Goal: Information Seeking & Learning: Learn about a topic

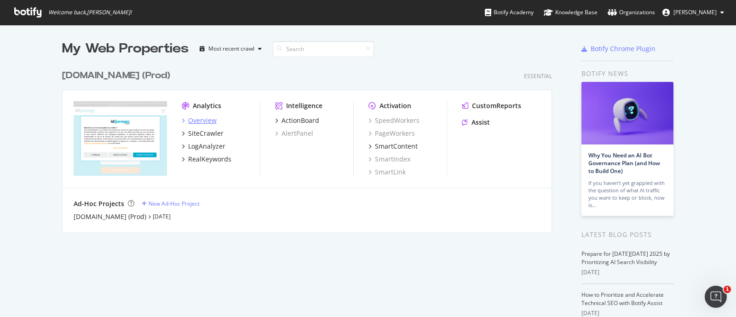
click at [205, 121] on div "Overview" at bounding box center [202, 120] width 29 height 9
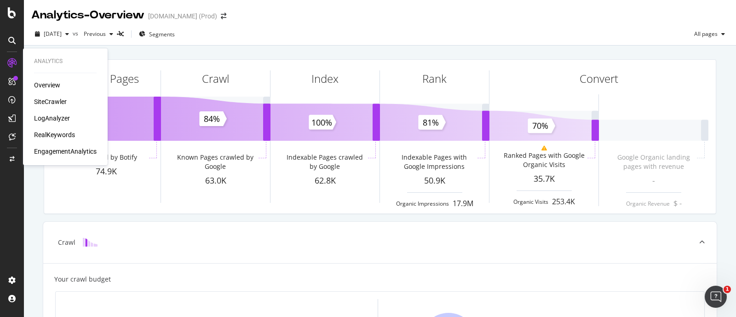
click at [38, 102] on div "SiteCrawler" at bounding box center [50, 101] width 33 height 9
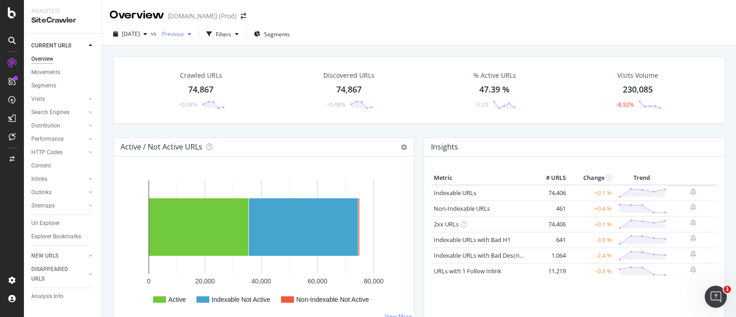
click at [195, 34] on div "button" at bounding box center [189, 34] width 11 height 6
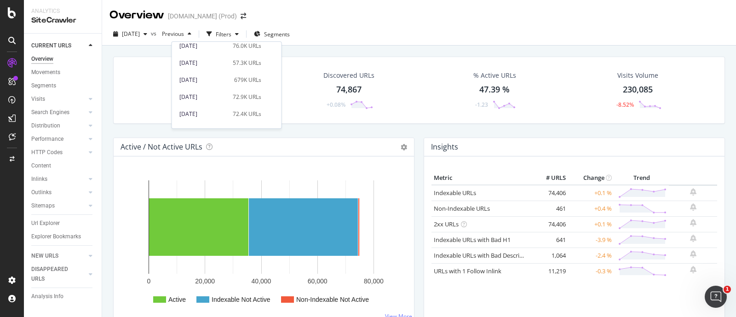
scroll to position [211, 0]
click at [239, 107] on div "72.4K URLs" at bounding box center [247, 109] width 29 height 8
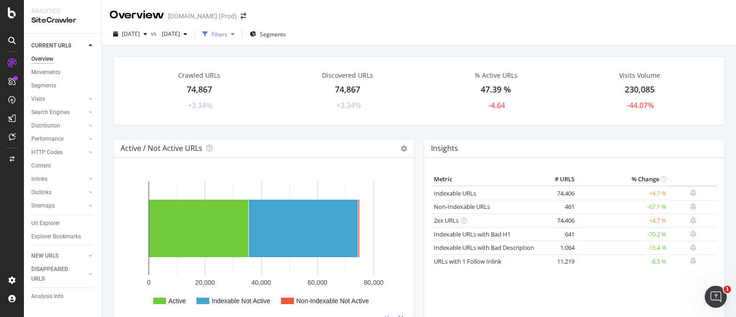
click at [238, 32] on div "button" at bounding box center [232, 34] width 11 height 6
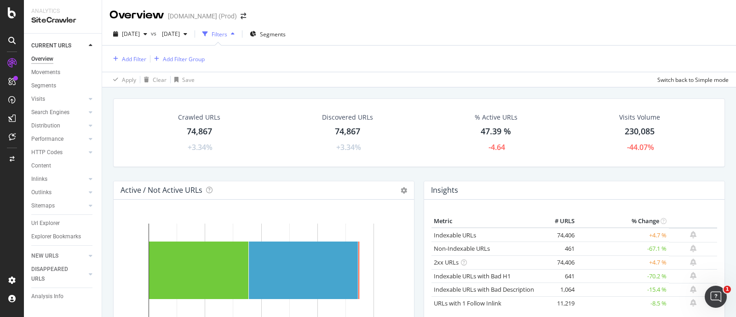
click at [227, 32] on div "Filters" at bounding box center [220, 34] width 16 height 8
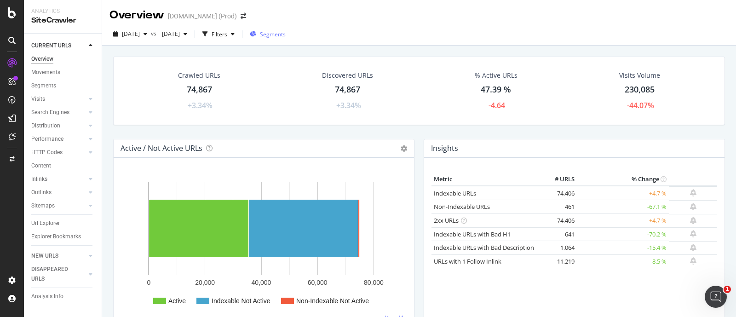
click at [286, 31] on span "Segments" at bounding box center [273, 34] width 26 height 8
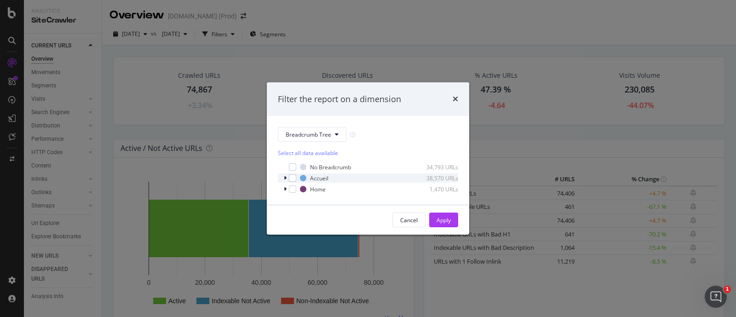
click at [286, 178] on icon "modal" at bounding box center [285, 178] width 3 height 6
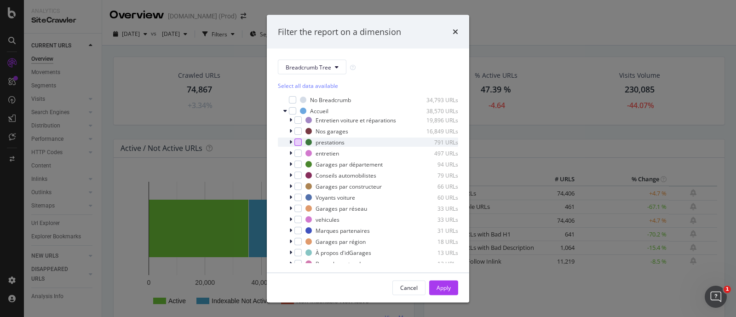
click at [300, 146] on div "modal" at bounding box center [297, 141] width 7 height 7
click at [449, 285] on div "Apply" at bounding box center [444, 287] width 14 height 8
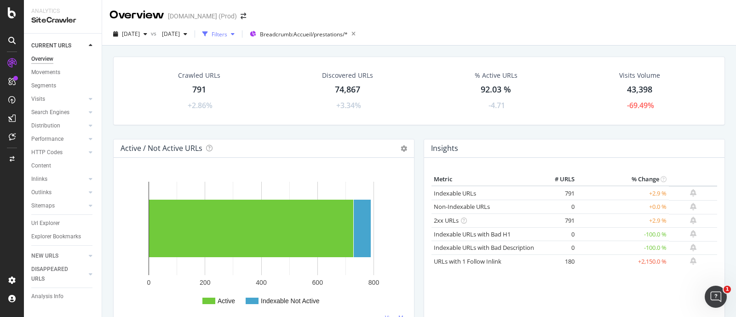
click at [227, 34] on div "Filters" at bounding box center [220, 34] width 16 height 8
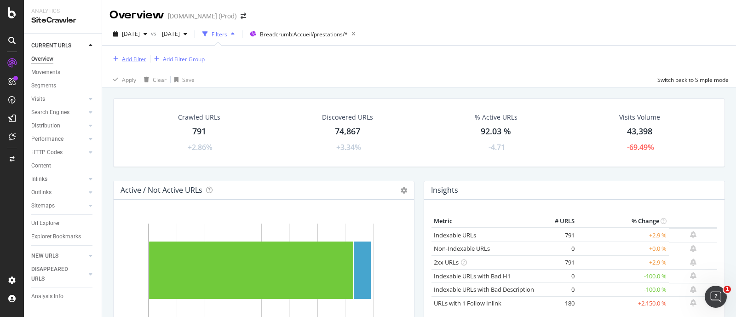
click at [135, 59] on div "Add Filter" at bounding box center [134, 59] width 24 height 8
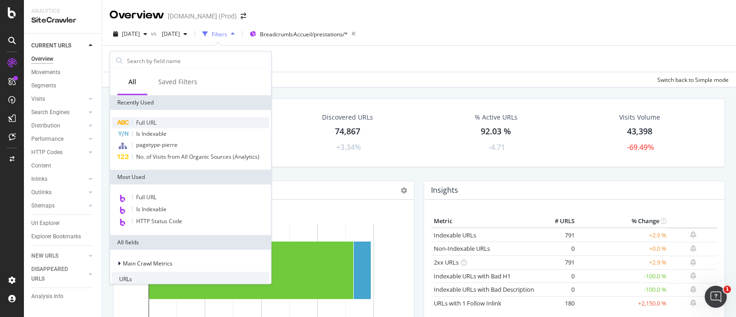
click at [166, 123] on div "Full URL" at bounding box center [190, 122] width 157 height 11
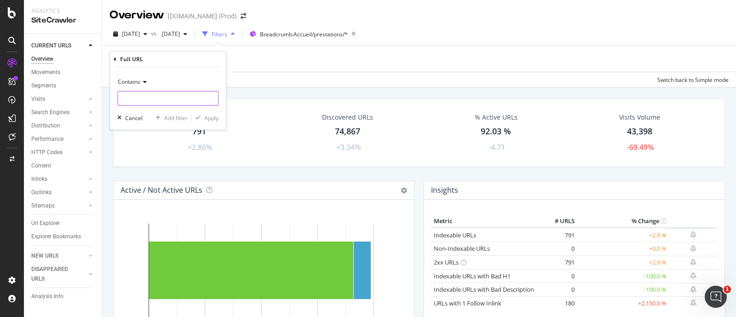
click at [147, 97] on input "text" at bounding box center [168, 98] width 100 height 15
paste input "[URL][DOMAIN_NAME][PERSON_NAME]"
type input "[URL][DOMAIN_NAME][PERSON_NAME]"
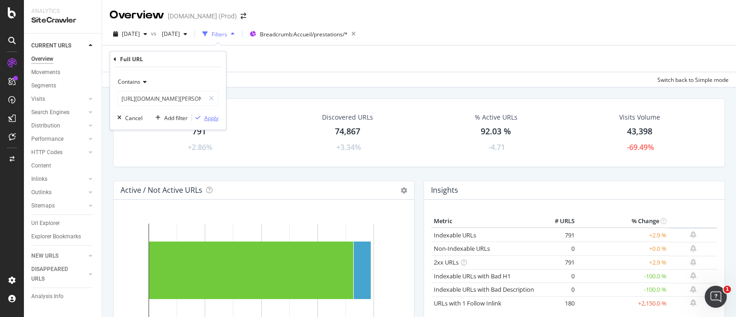
click at [208, 117] on div "Apply" at bounding box center [211, 118] width 14 height 8
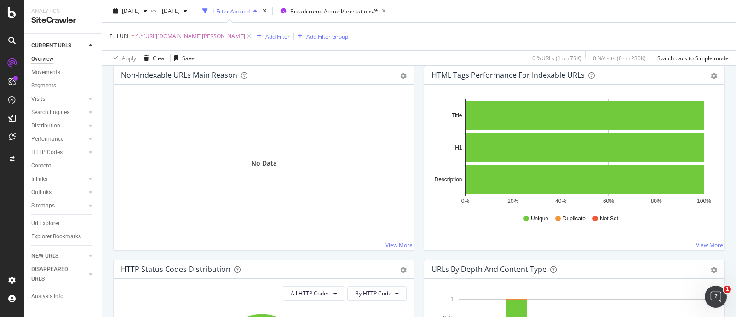
scroll to position [317, 0]
